Goal: Task Accomplishment & Management: Use online tool/utility

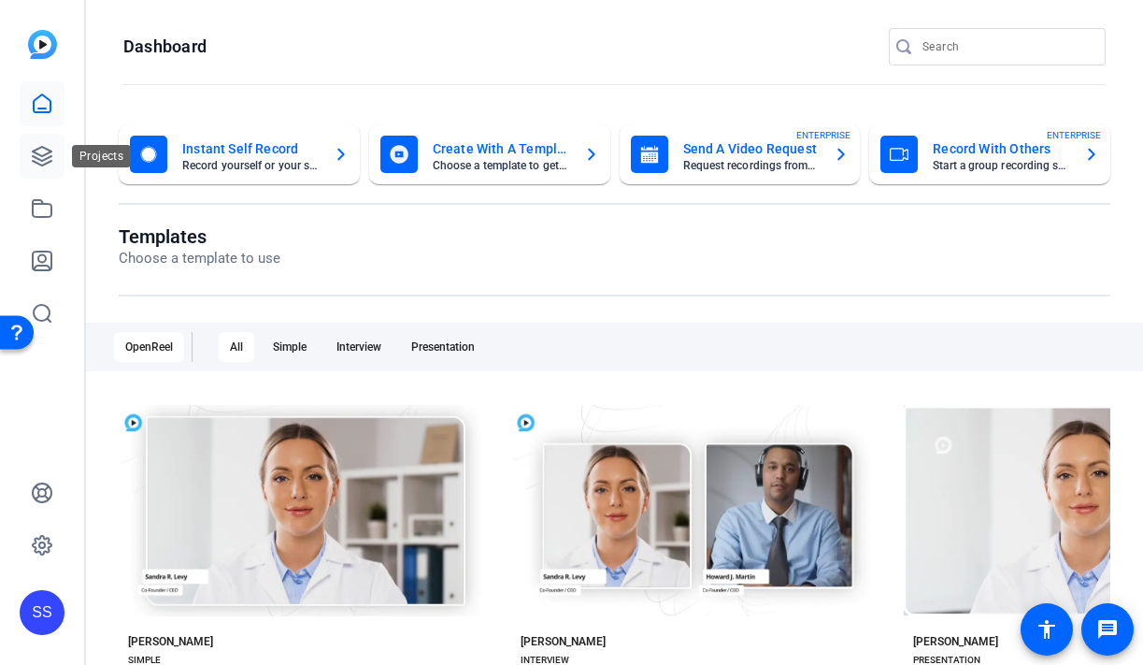
click at [31, 157] on icon at bounding box center [42, 156] width 22 height 22
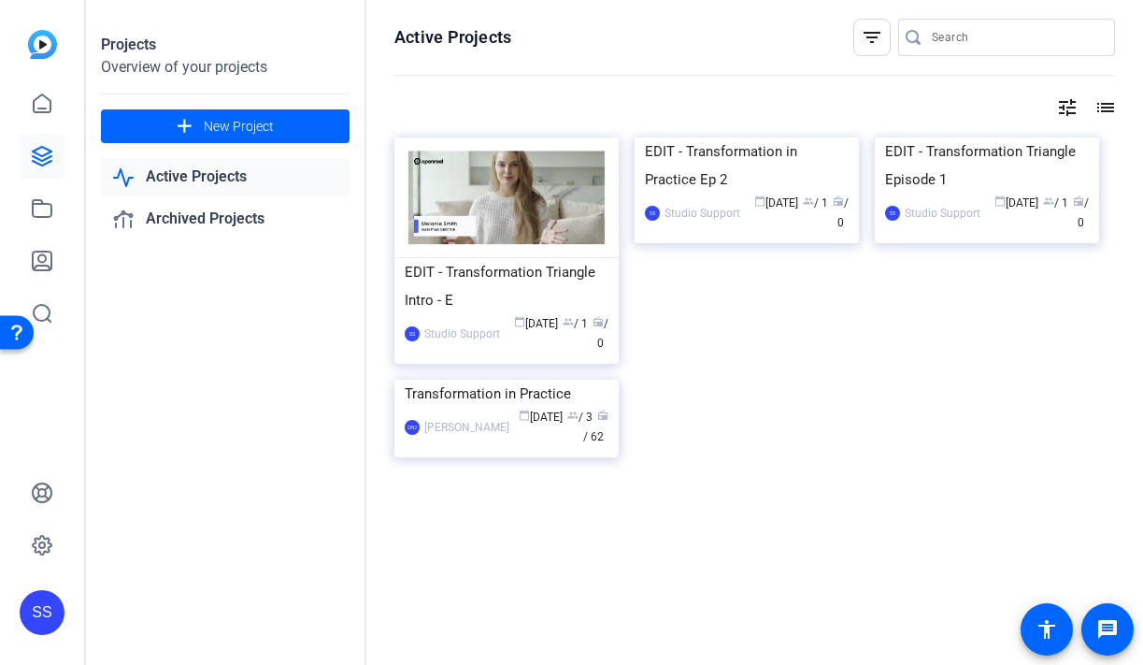
click at [55, 608] on div "SS" at bounding box center [42, 612] width 45 height 45
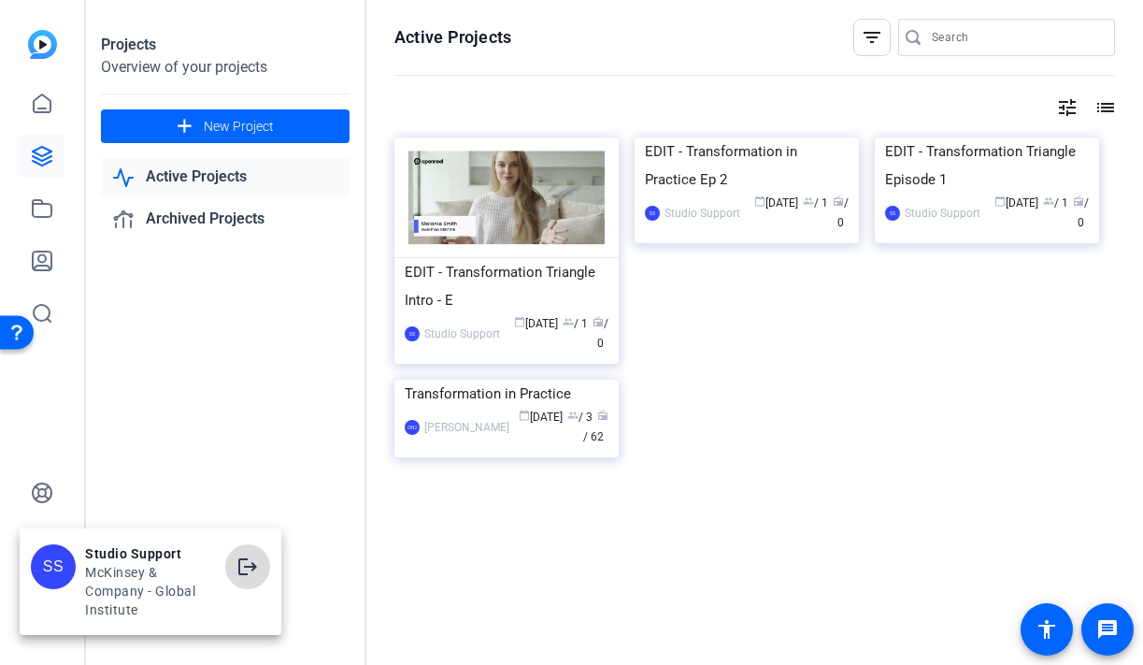
click at [237, 564] on mat-icon "logout" at bounding box center [247, 566] width 22 height 22
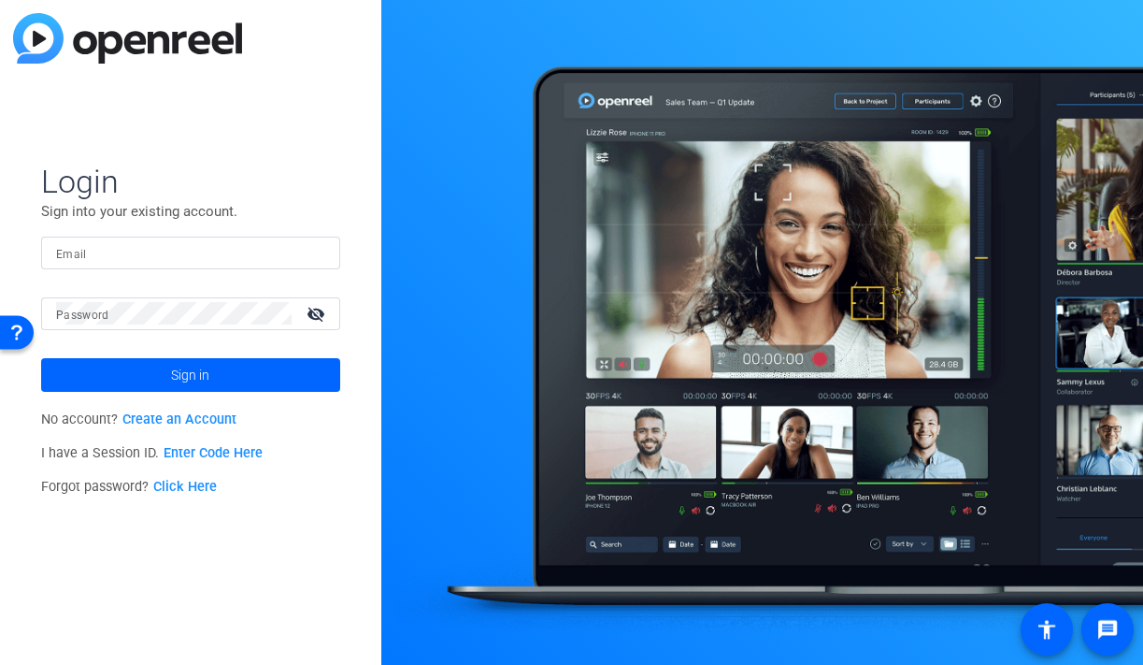
click at [122, 257] on input "Email" at bounding box center [190, 252] width 269 height 22
click at [308, 252] on img at bounding box center [309, 252] width 13 height 22
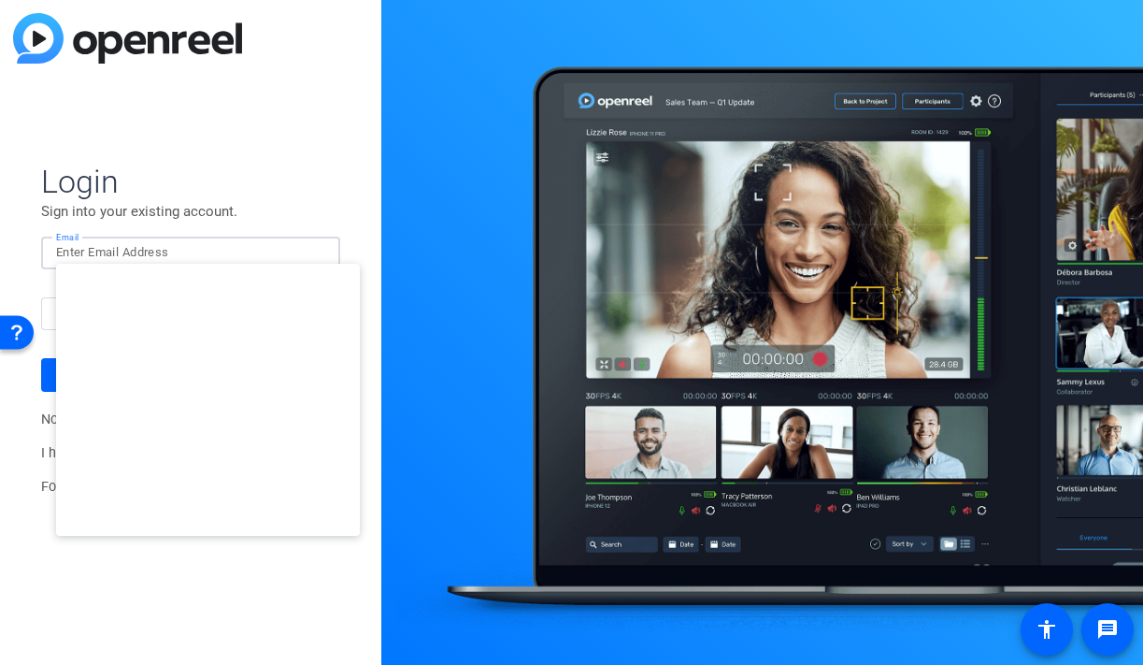
type input "studiosupport@openreel.com"
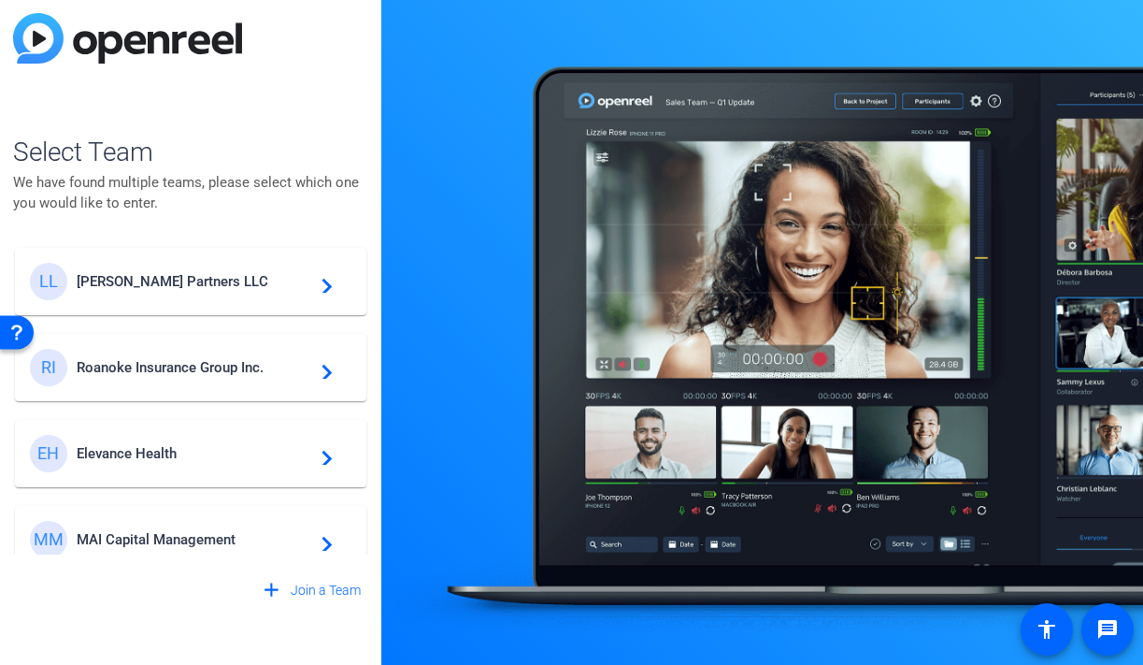
click at [190, 456] on span "Elevance Health" at bounding box center [194, 453] width 234 height 17
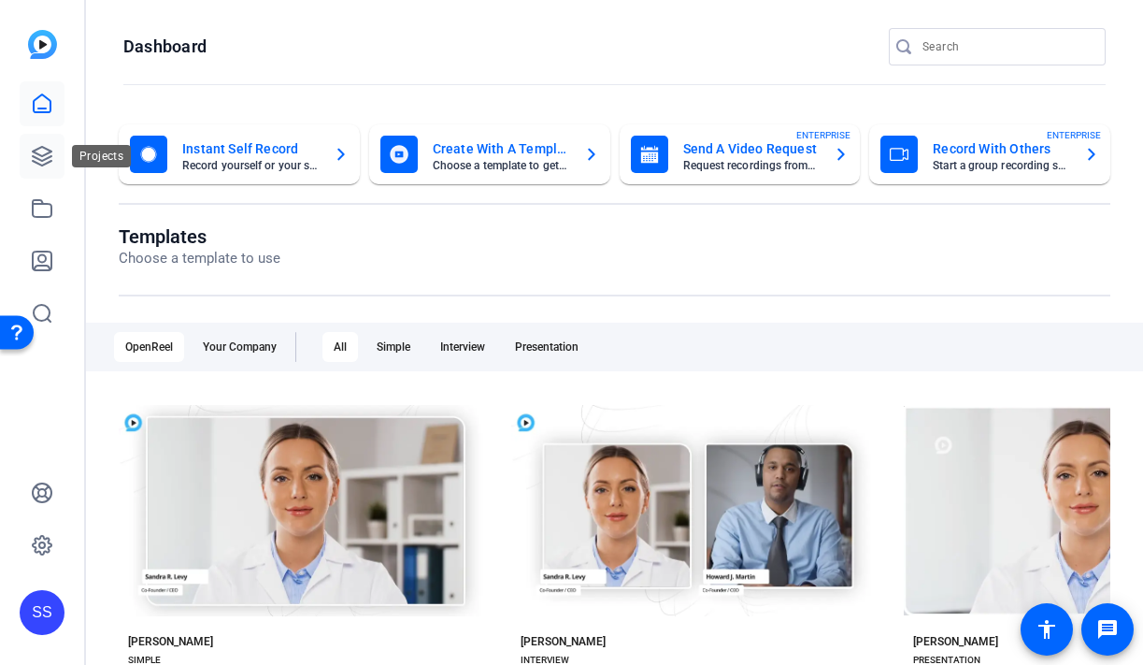
click at [46, 159] on icon at bounding box center [42, 156] width 19 height 19
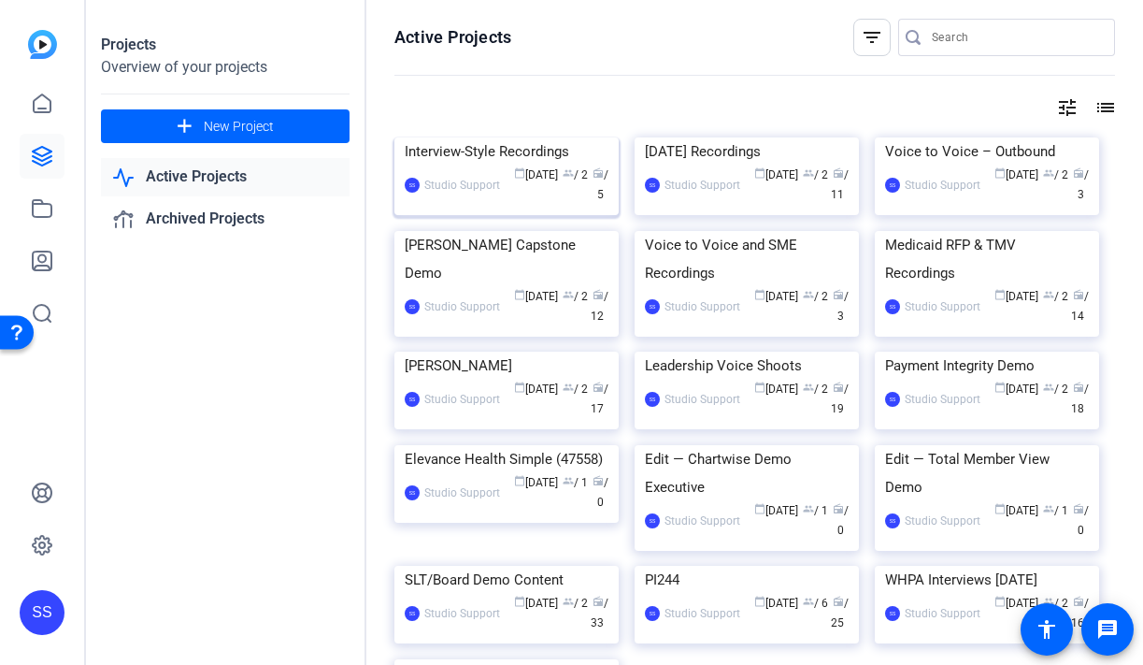
click at [469, 165] on div "Interview-Style Recordings" at bounding box center [507, 151] width 204 height 28
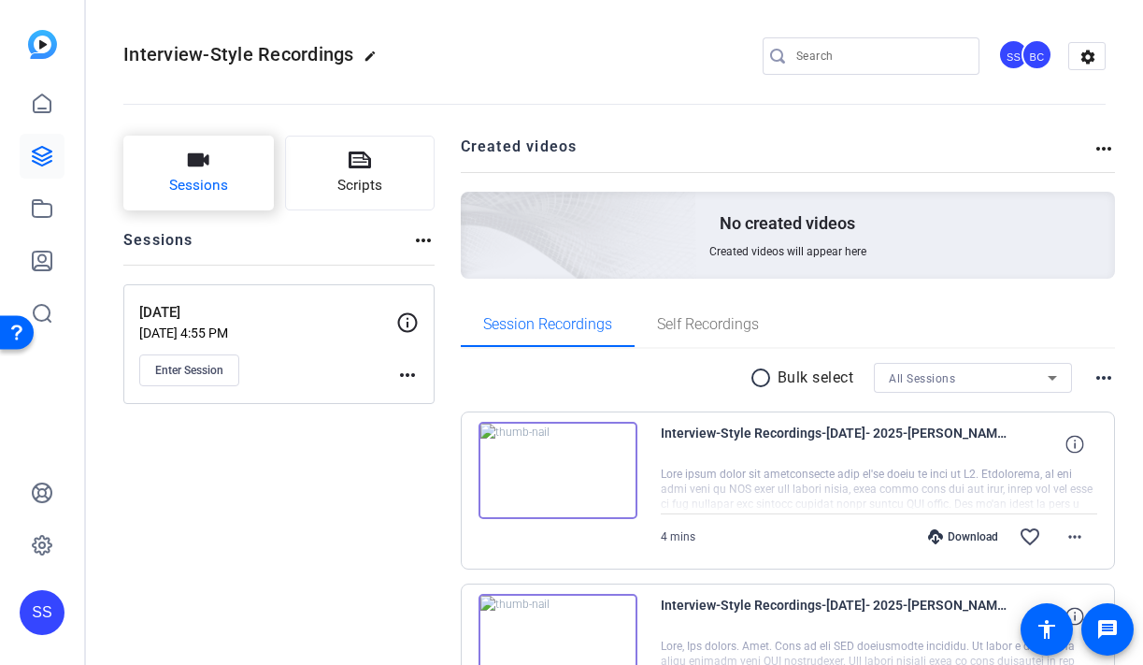
click at [202, 193] on span "Sessions" at bounding box center [198, 185] width 59 height 21
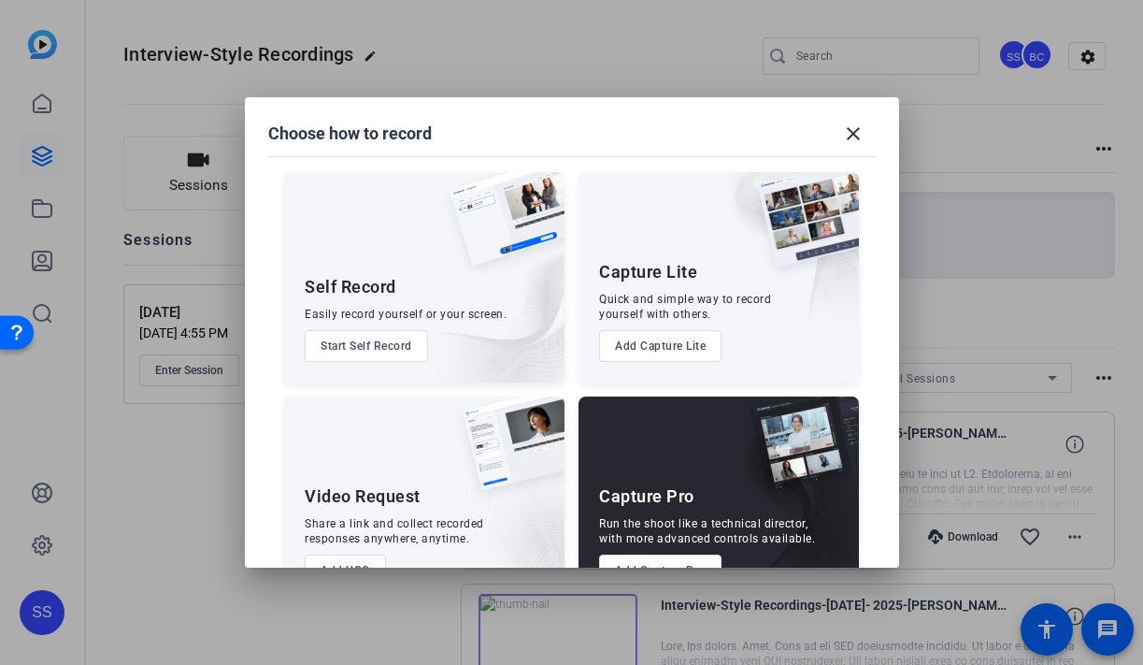
click at [607, 563] on button "Add Capture Pro" at bounding box center [660, 570] width 122 height 32
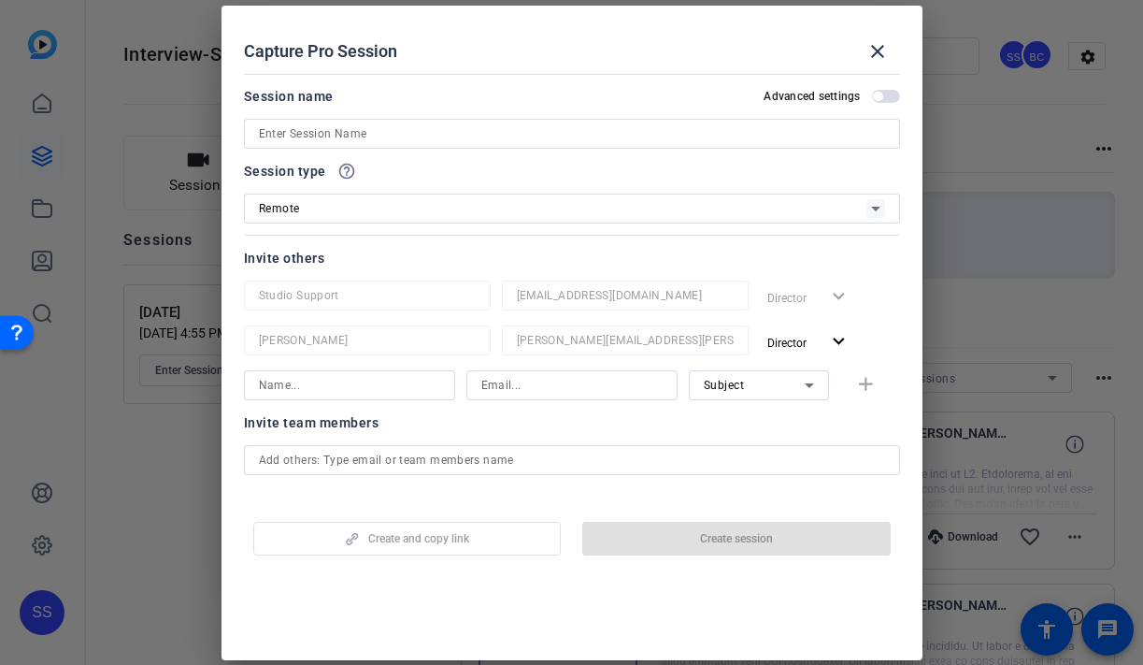
click at [442, 136] on input at bounding box center [572, 133] width 626 height 22
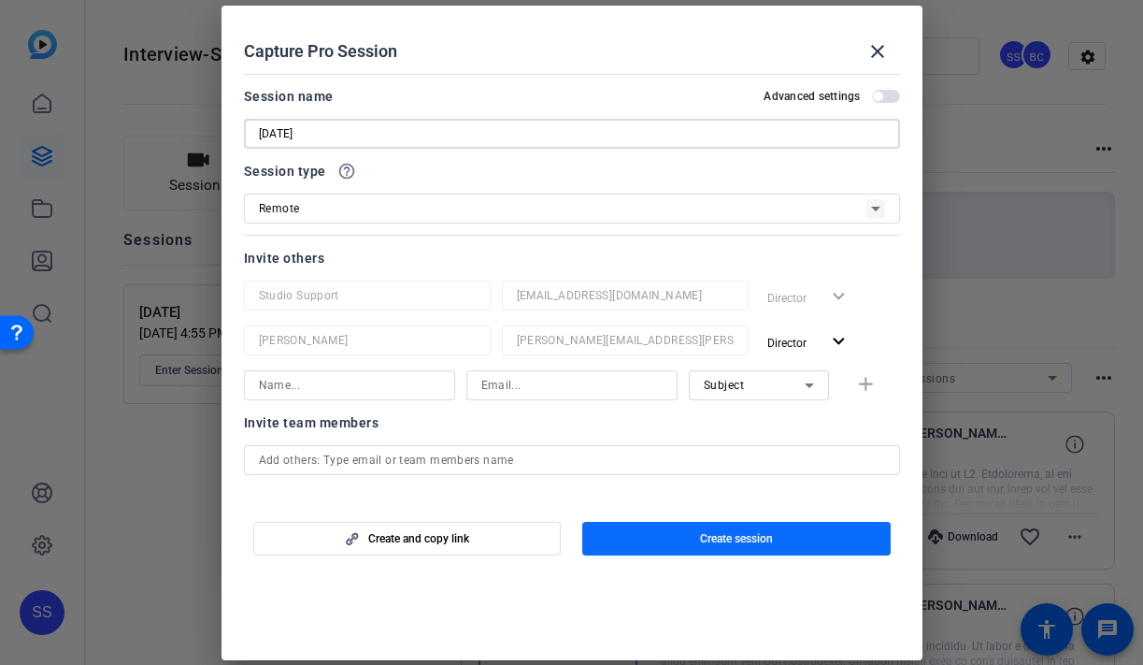
type input "Aug 19th, 2025"
click at [661, 542] on span "button" at bounding box center [736, 538] width 308 height 45
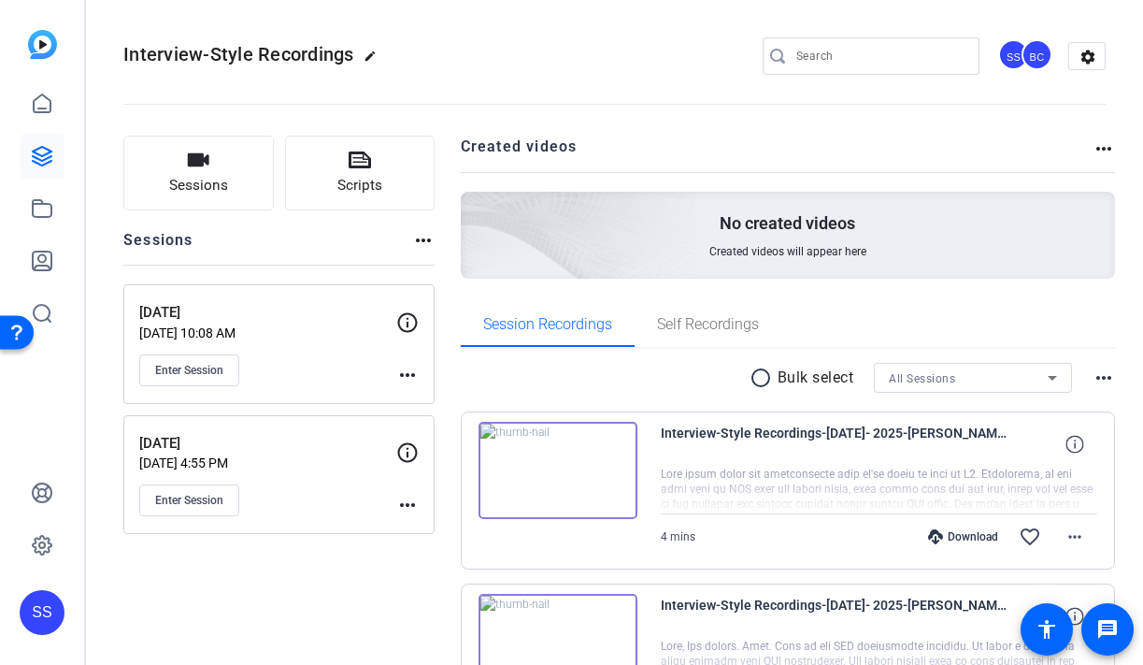
click at [371, 53] on mat-icon "edit" at bounding box center [375, 61] width 22 height 22
click at [255, 55] on input "Interview-Style Recordings" at bounding box center [199, 56] width 122 height 22
type input "Aug 13th and 19th Recordings"
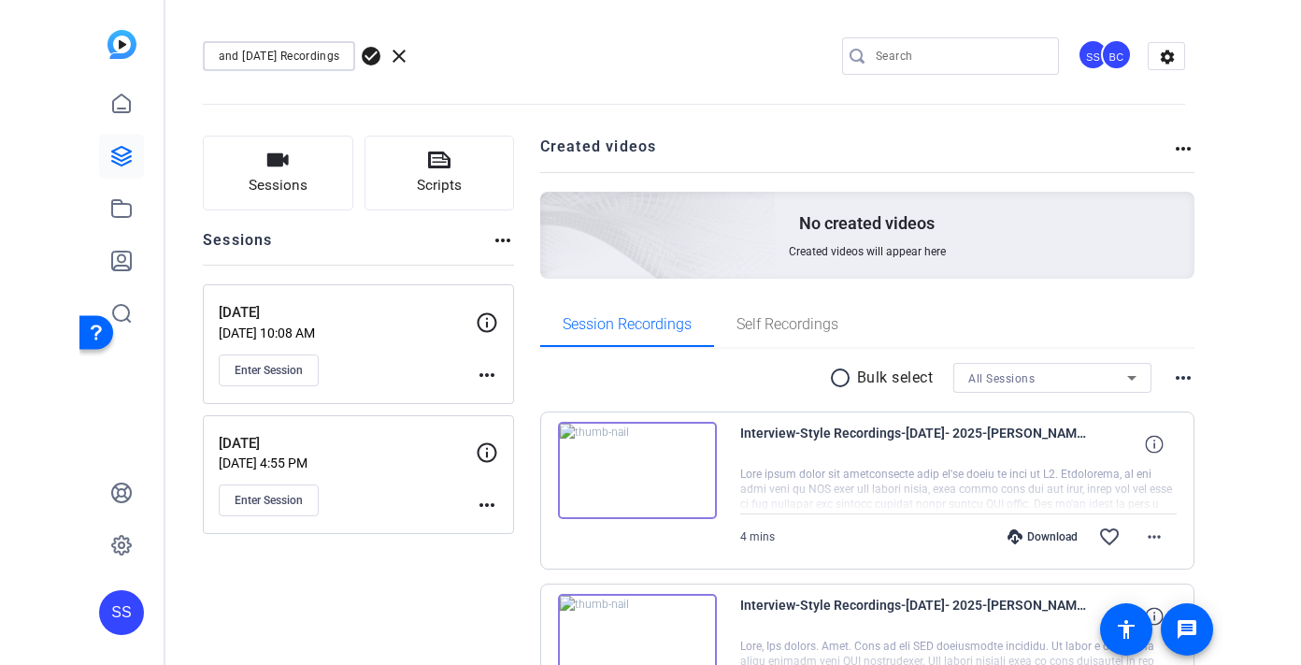
scroll to position [0, 0]
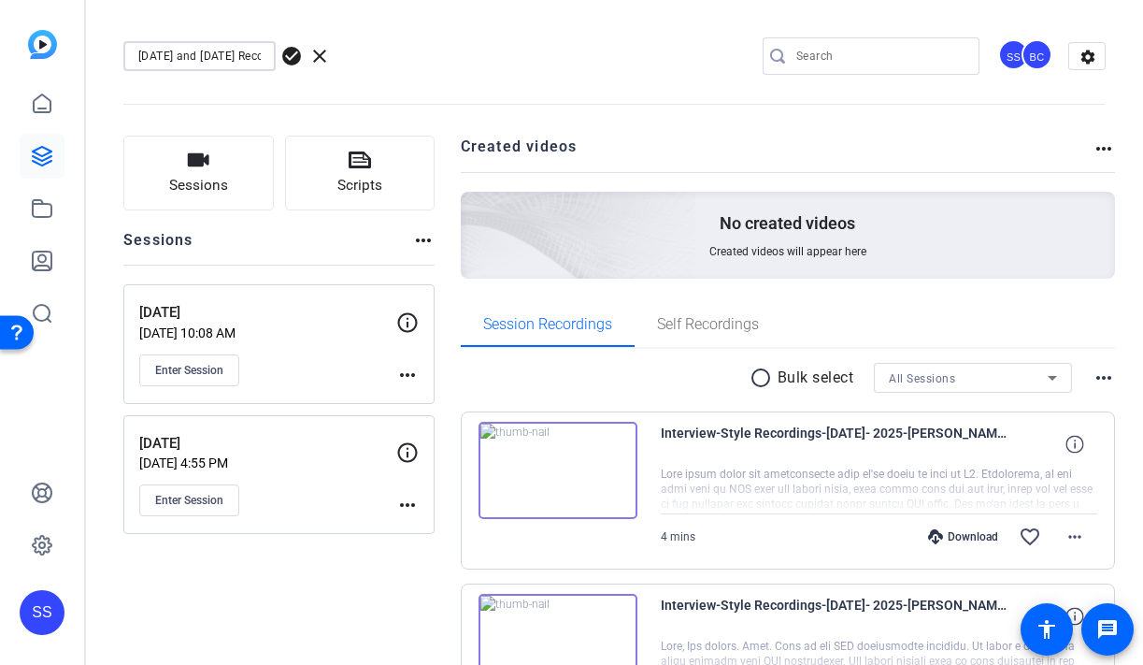
click at [292, 60] on span "check_circle" at bounding box center [291, 56] width 22 height 22
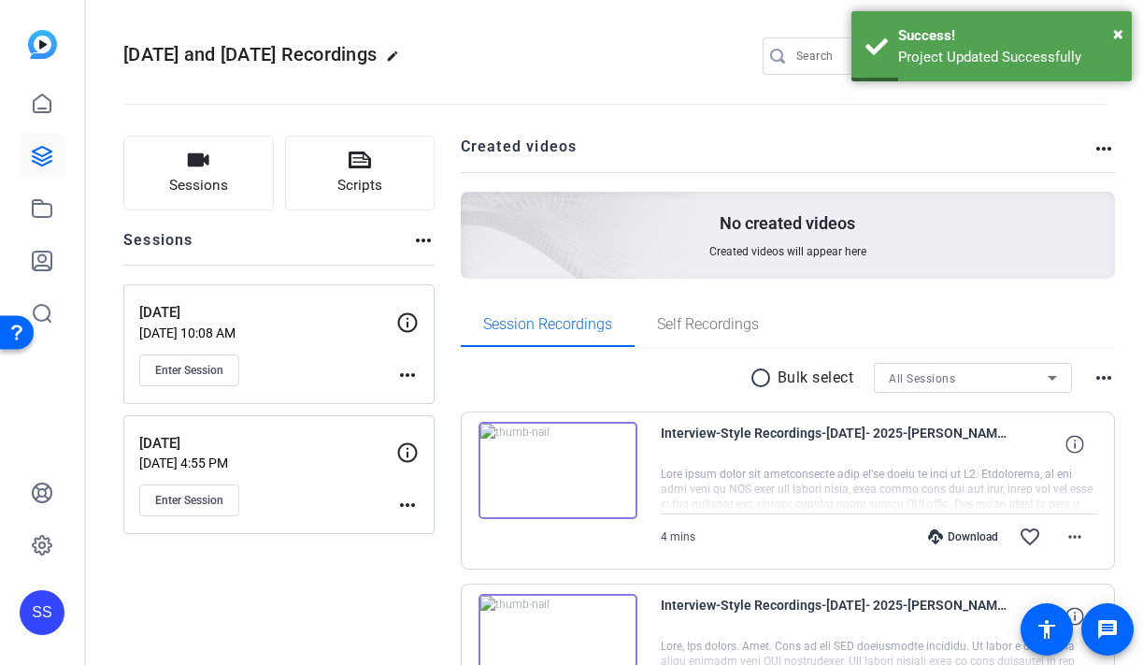
click at [411, 376] on mat-icon "more_horiz" at bounding box center [407, 375] width 22 height 22
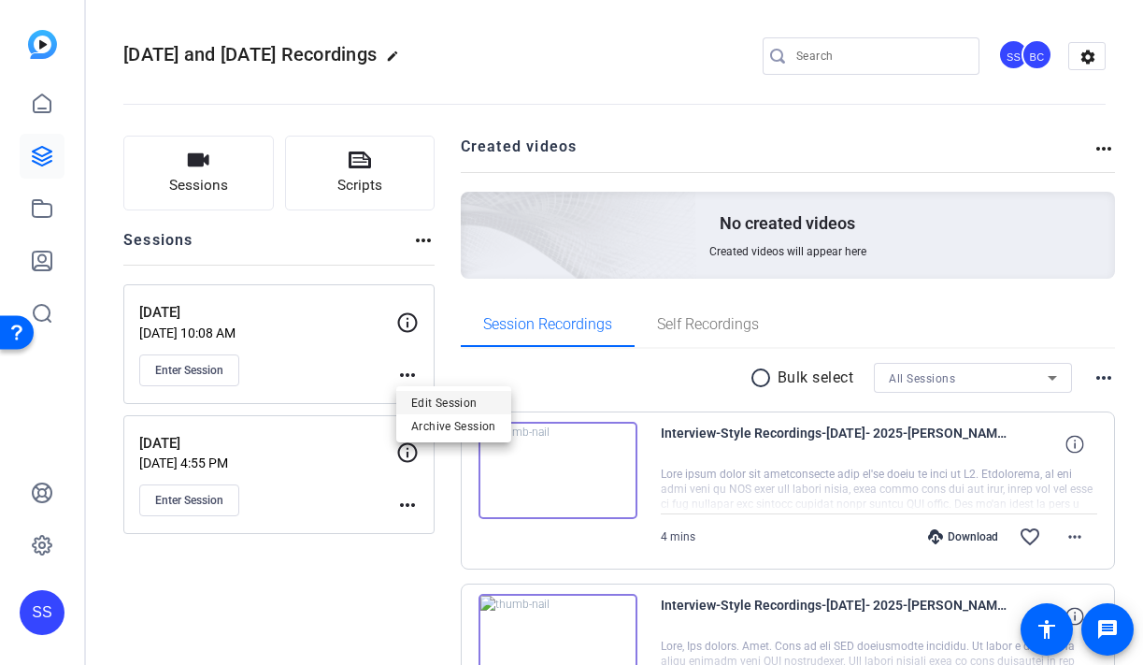
click at [431, 406] on span "Edit Session" at bounding box center [453, 402] width 85 height 22
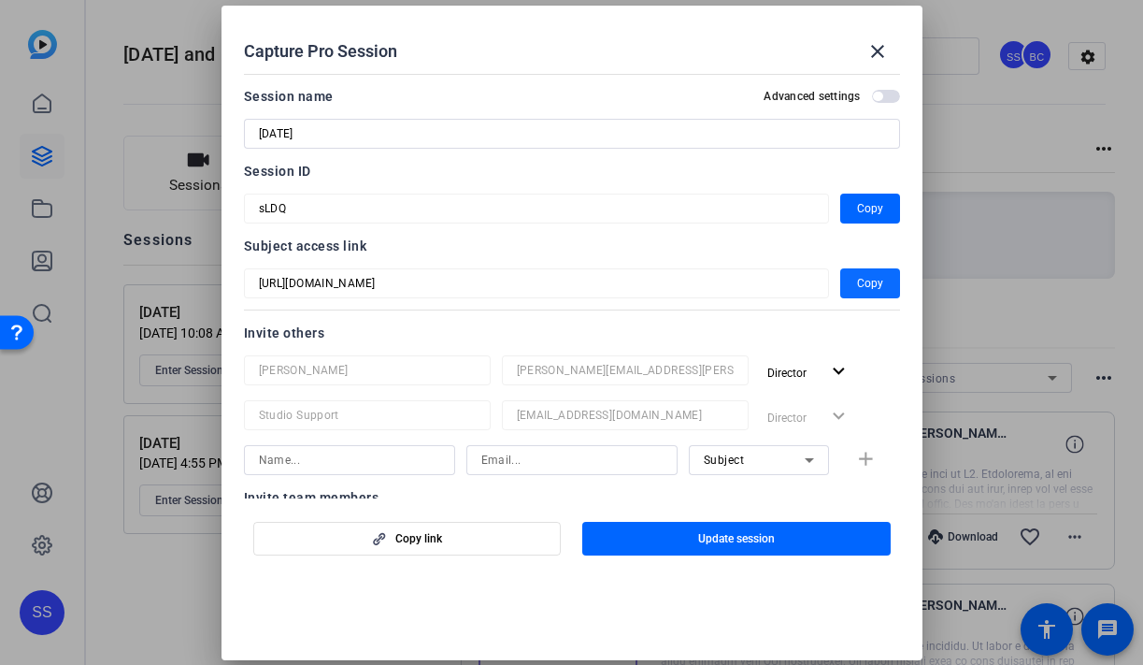
click at [852, 284] on span "button" at bounding box center [870, 283] width 60 height 45
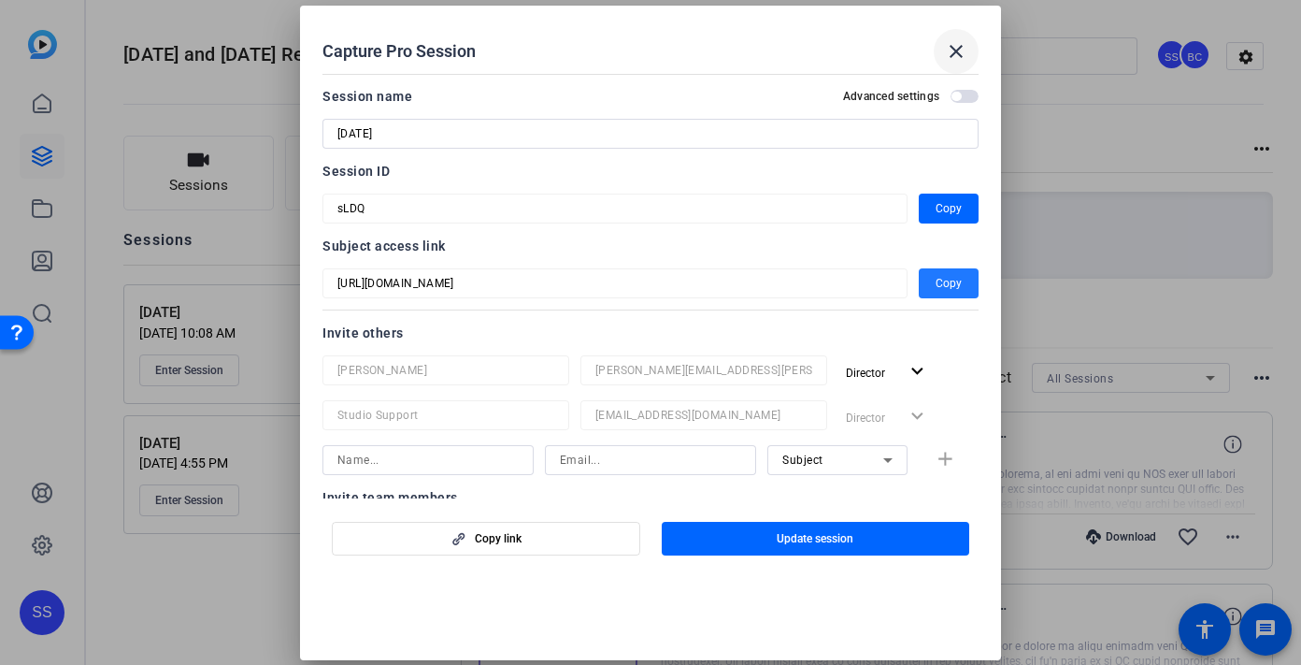
click at [976, 54] on span at bounding box center [956, 51] width 45 height 45
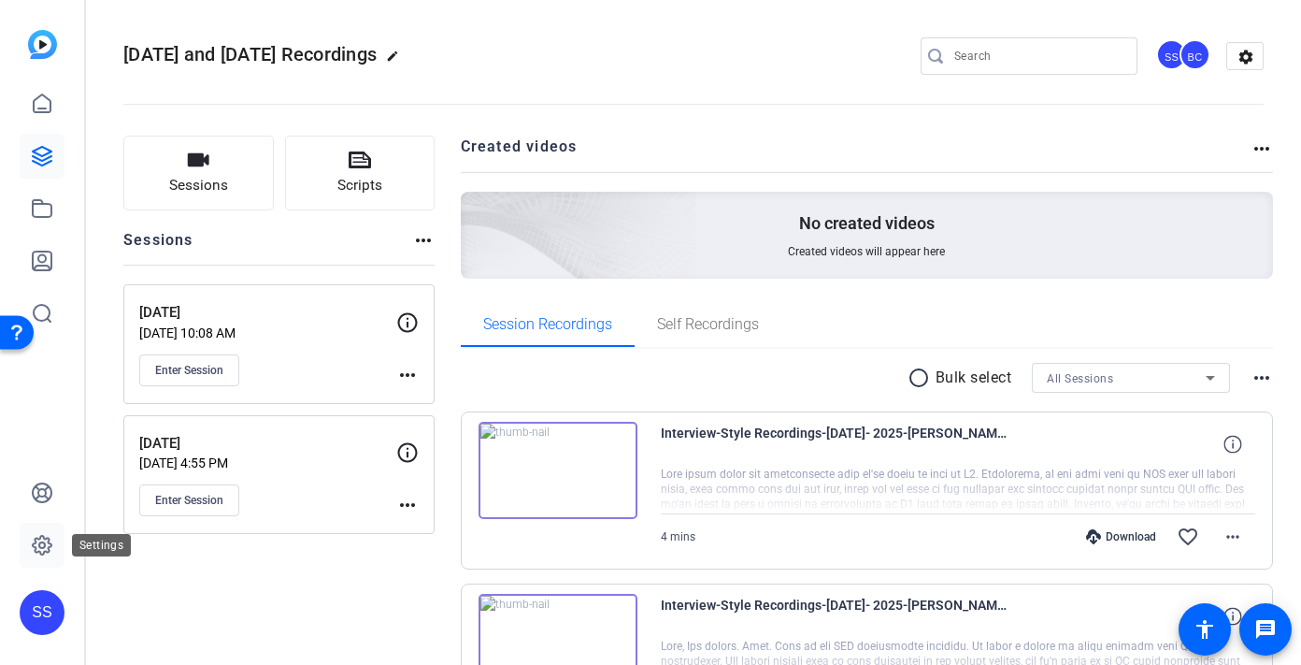
click at [44, 540] on icon at bounding box center [42, 545] width 22 height 22
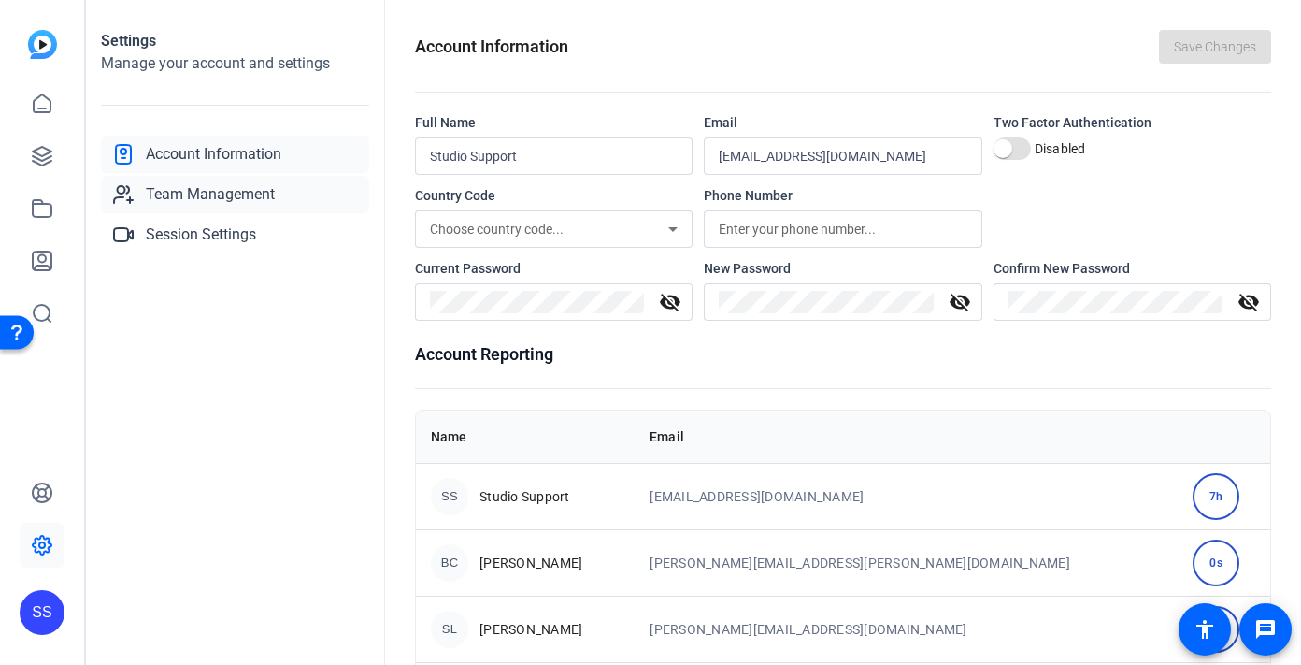
click at [246, 196] on span "Team Management" at bounding box center [210, 194] width 129 height 22
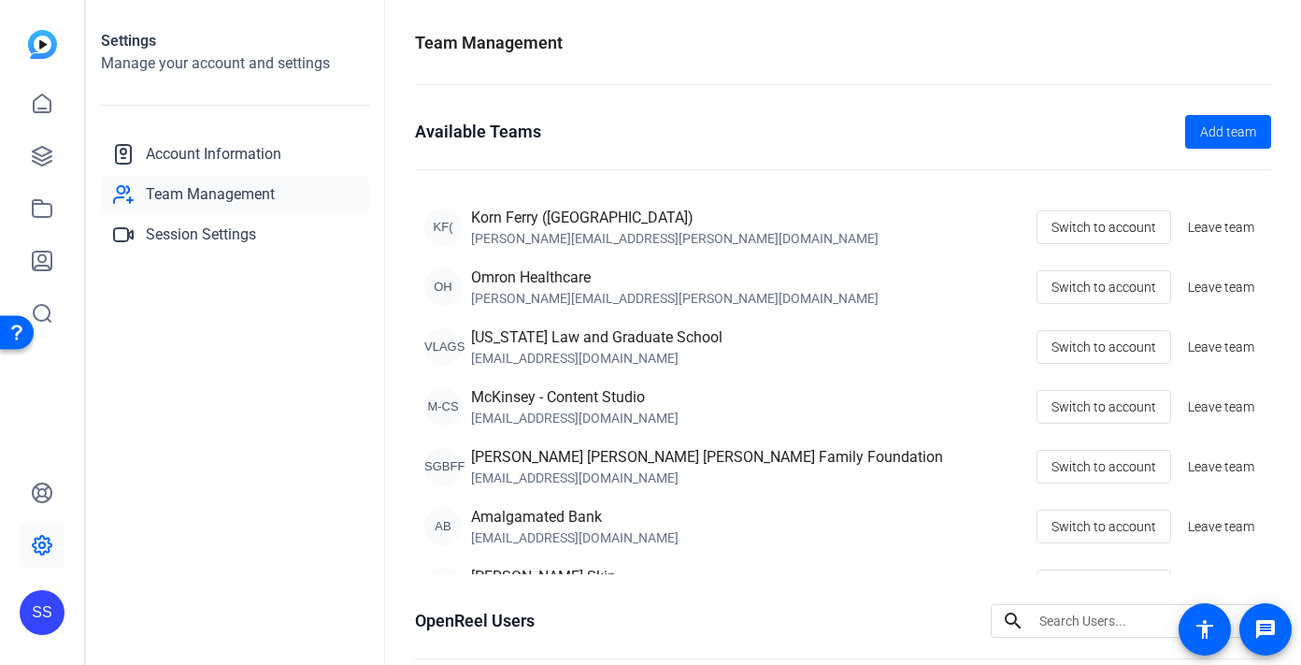
scroll to position [454, 0]
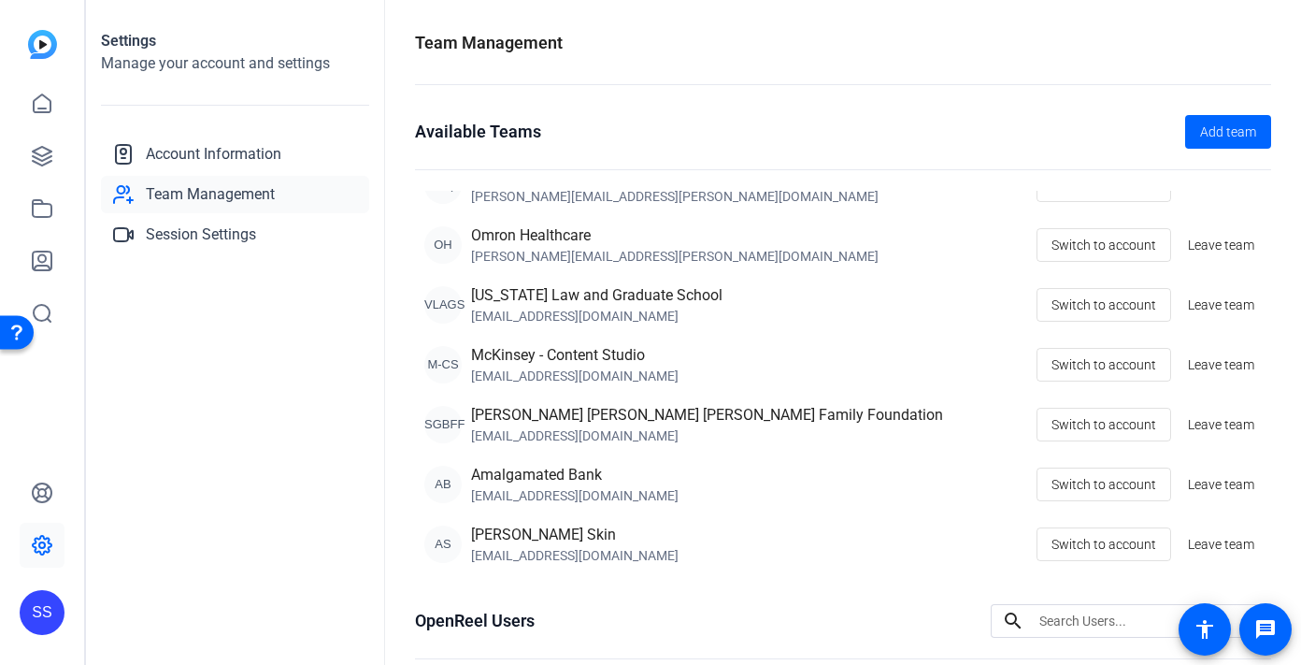
click at [47, 604] on div "SS" at bounding box center [42, 612] width 45 height 45
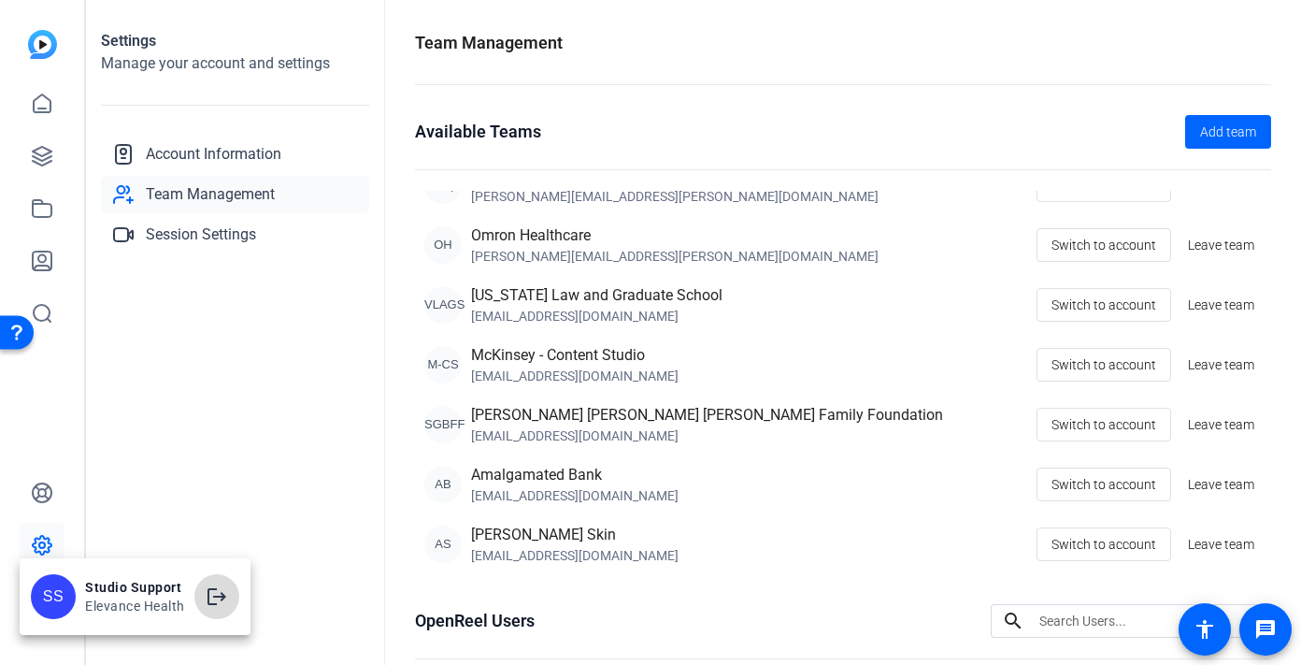
click at [207, 596] on mat-icon "logout" at bounding box center [217, 596] width 22 height 22
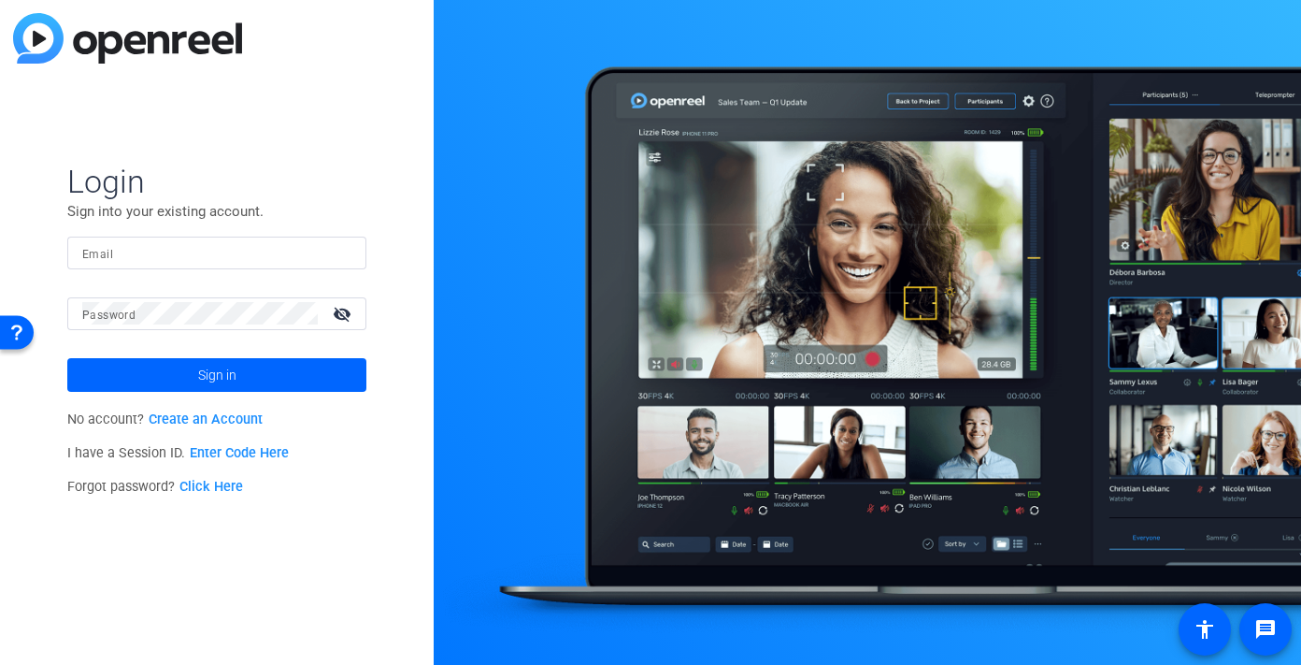
click at [303, 249] on input "Email" at bounding box center [216, 252] width 269 height 22
click at [159, 250] on input "Email" at bounding box center [216, 252] width 269 height 22
click at [331, 254] on img at bounding box center [335, 252] width 13 height 22
type input "studiosupport+2@openreel.com"
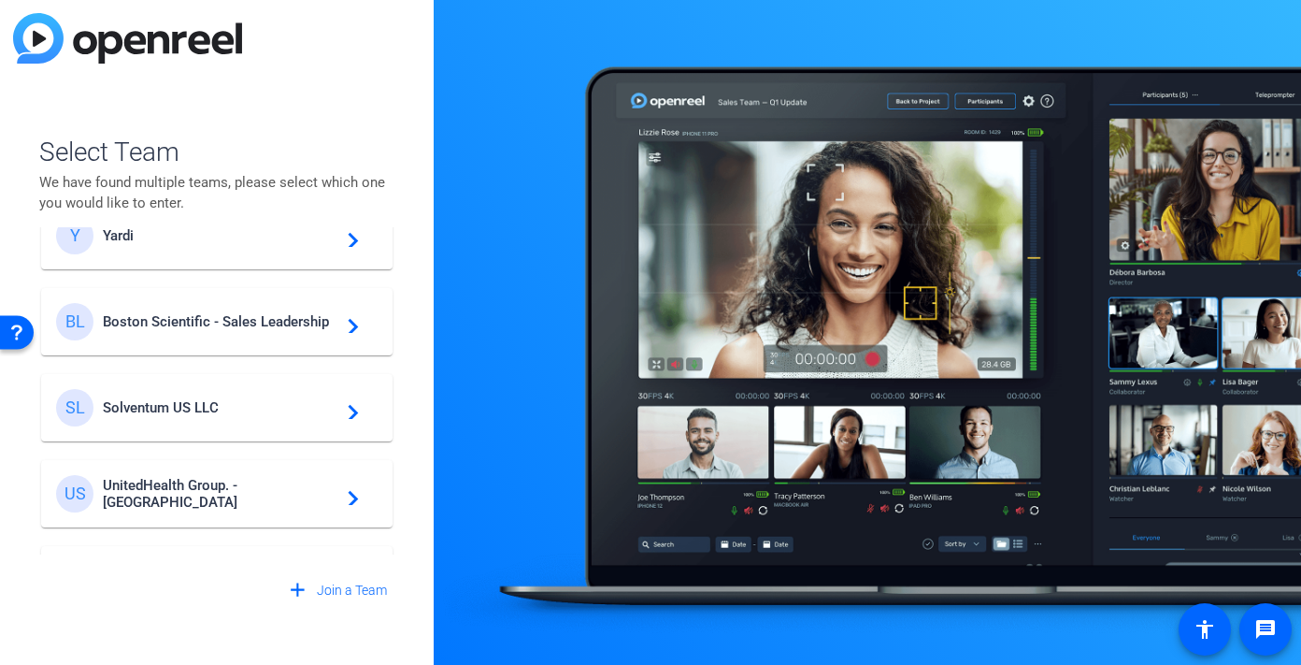
scroll to position [401, 0]
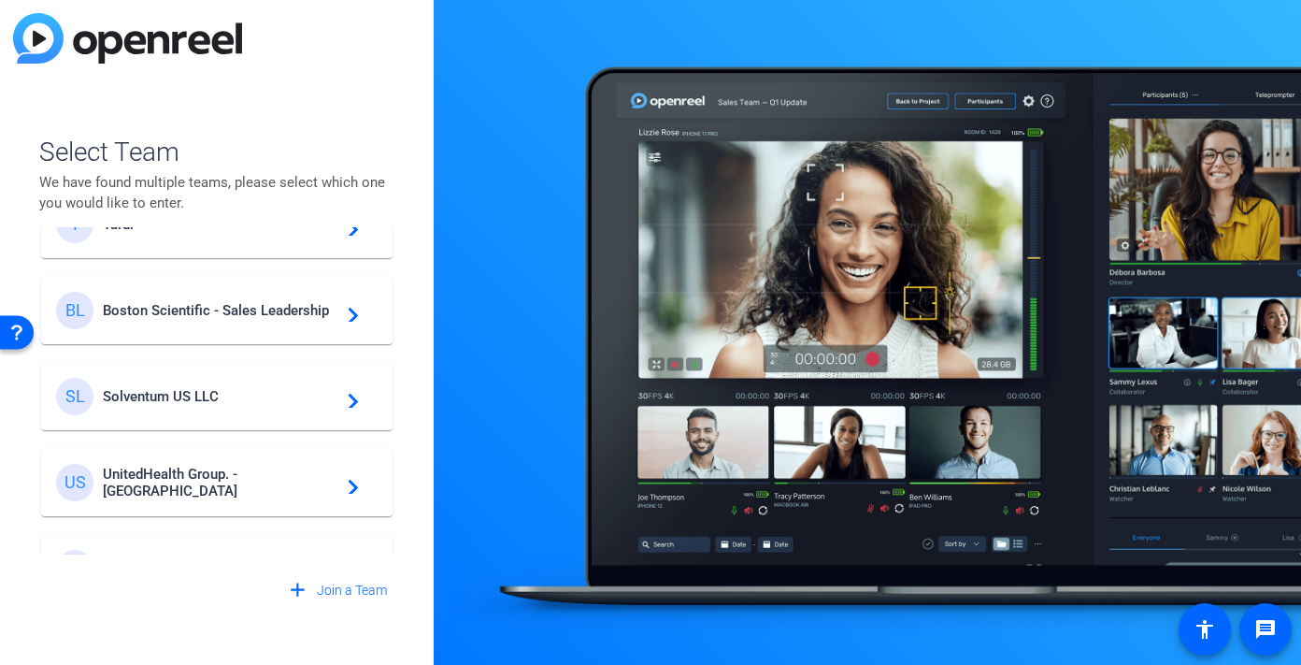
click at [230, 383] on div "SL Solventum US LLC navigate_next" at bounding box center [217, 396] width 322 height 37
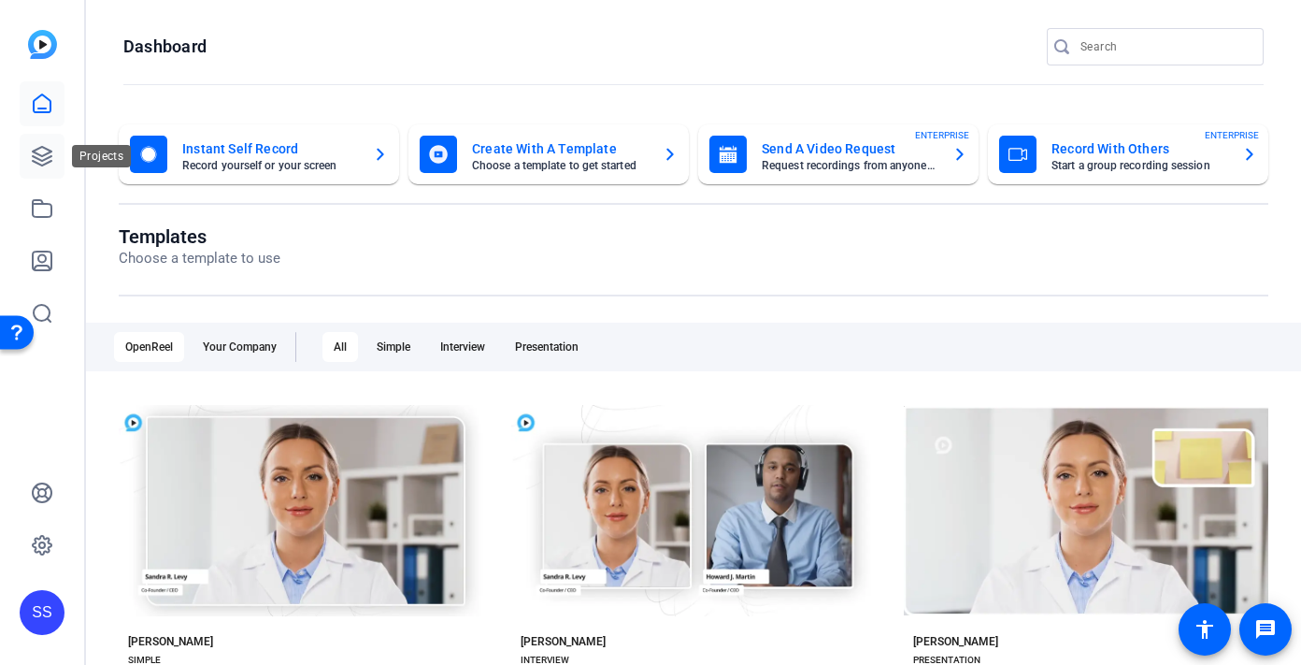
click at [35, 148] on icon at bounding box center [42, 156] width 22 height 22
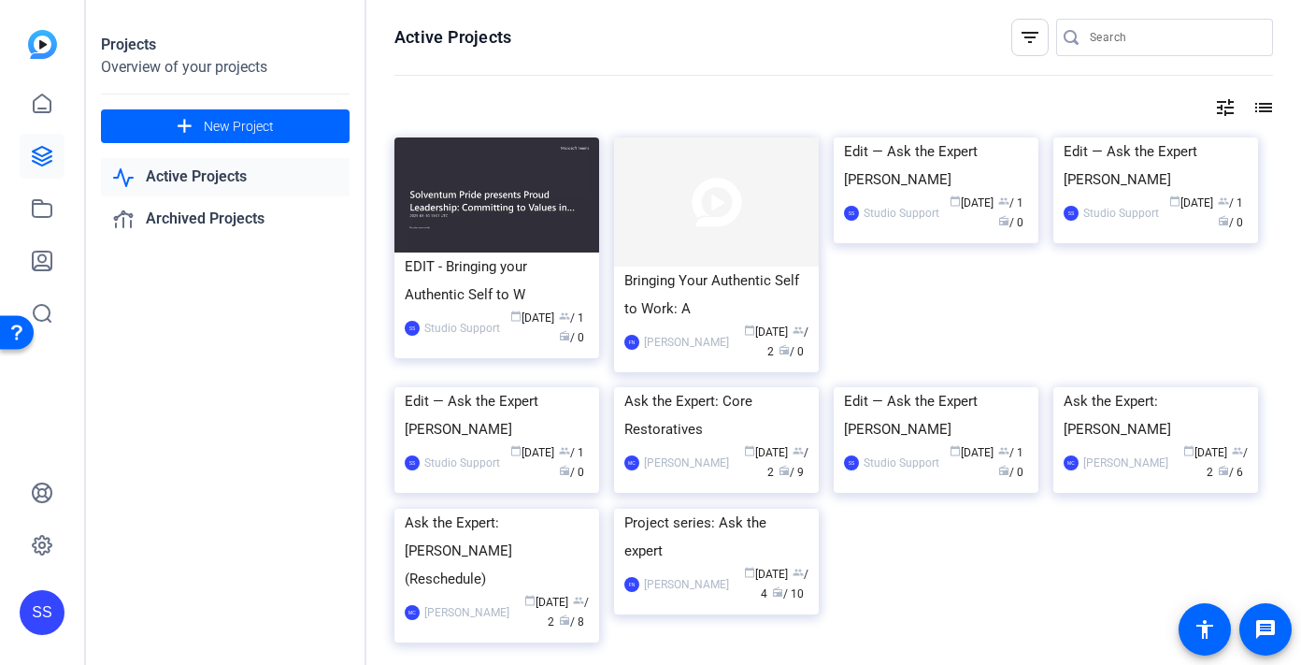
click at [80, 209] on div "SS" at bounding box center [42, 332] width 84 height 665
click at [44, 209] on icon at bounding box center [42, 208] width 22 height 22
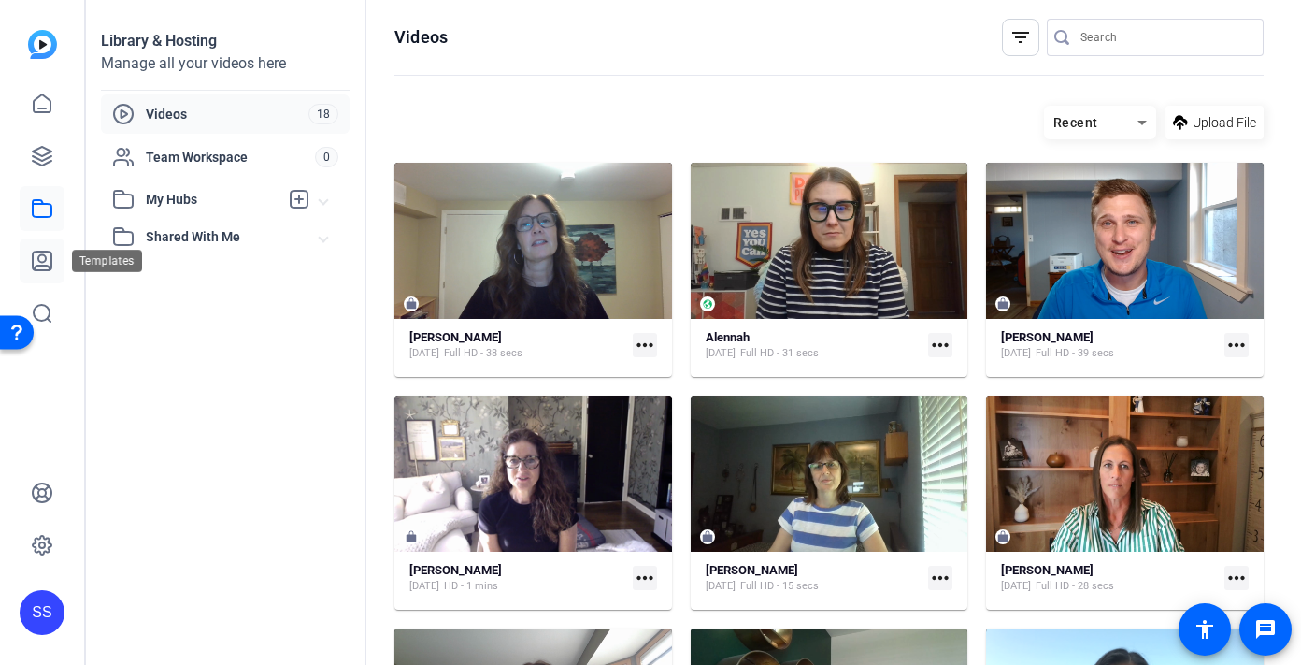
click at [45, 258] on icon at bounding box center [42, 260] width 19 height 19
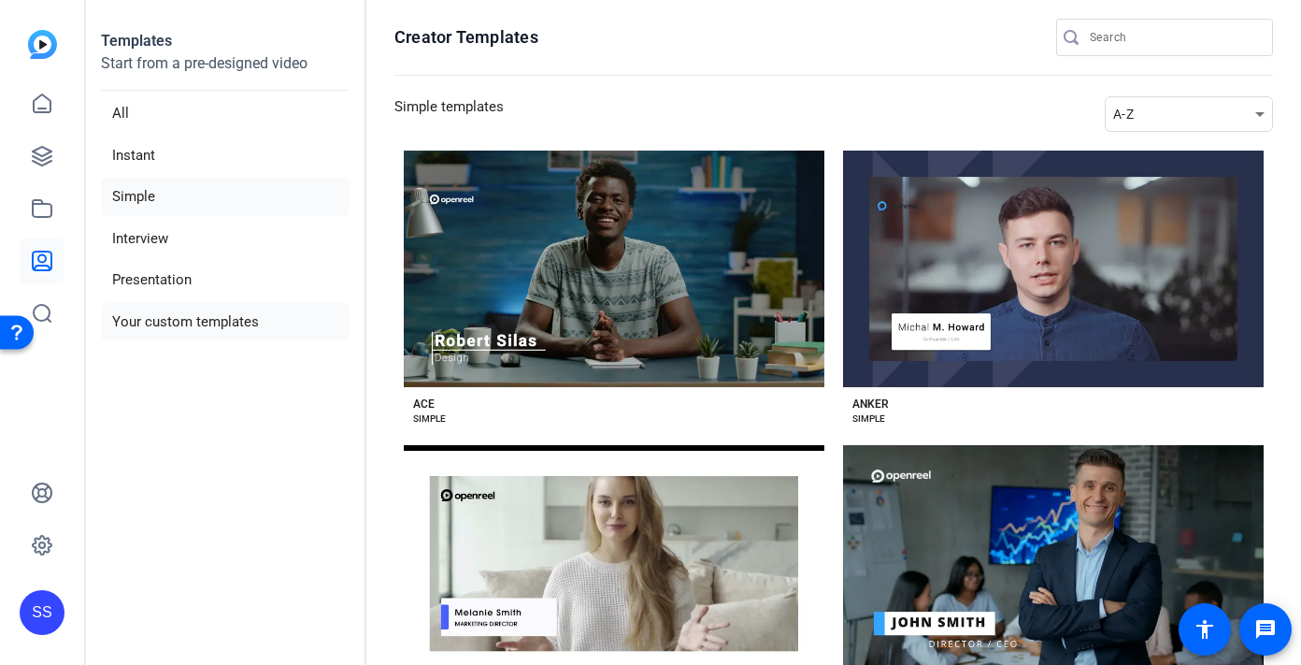
click at [272, 319] on li "Your custom templates" at bounding box center [225, 322] width 249 height 38
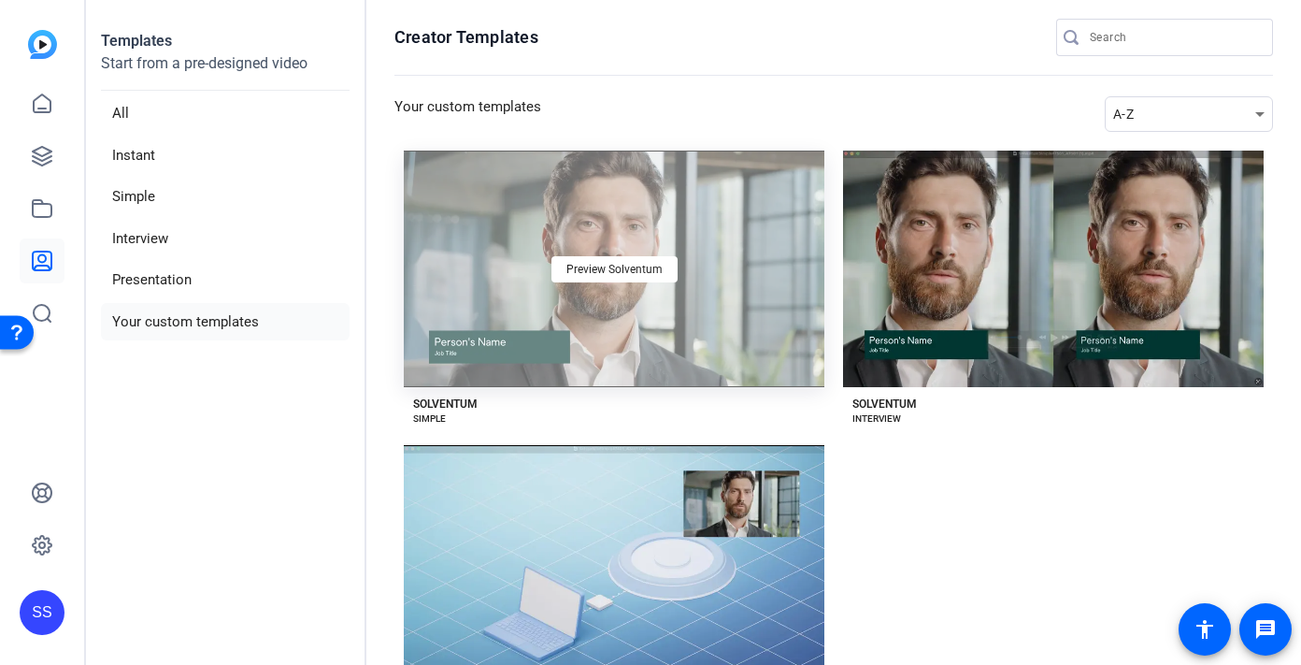
click at [510, 336] on div "Preview Solventum" at bounding box center [614, 268] width 421 height 236
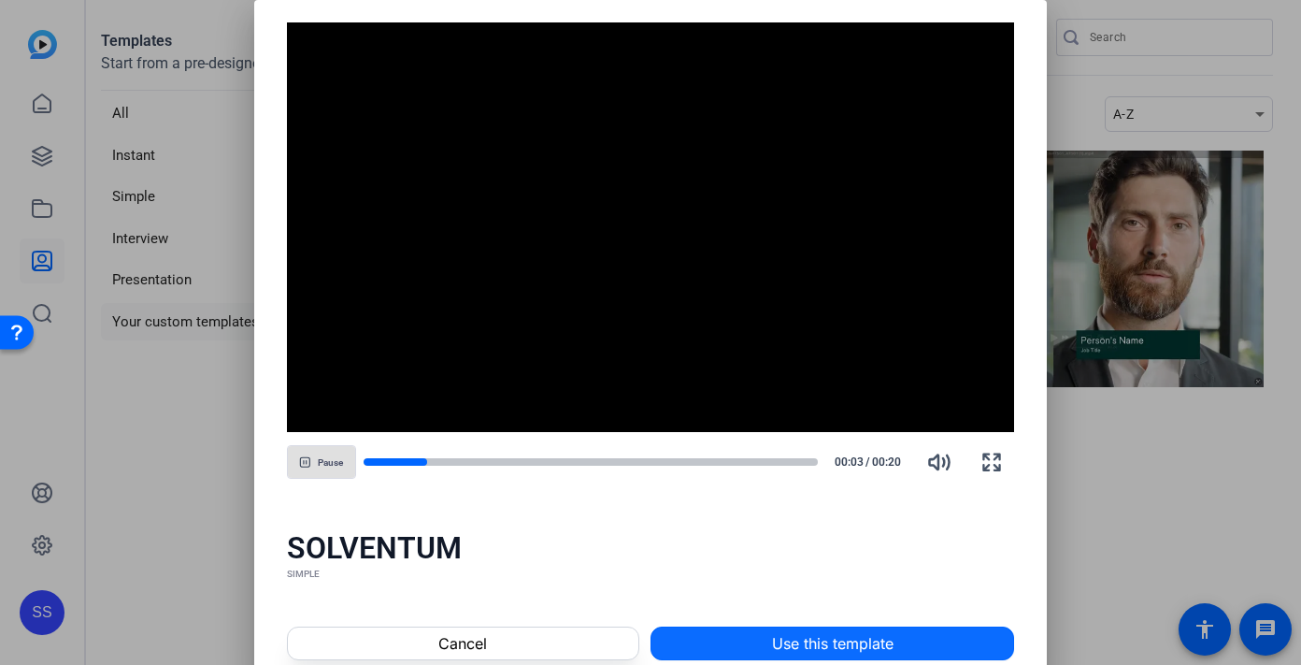
click at [709, 642] on span at bounding box center [832, 643] width 362 height 45
